Goal: Navigation & Orientation: Find specific page/section

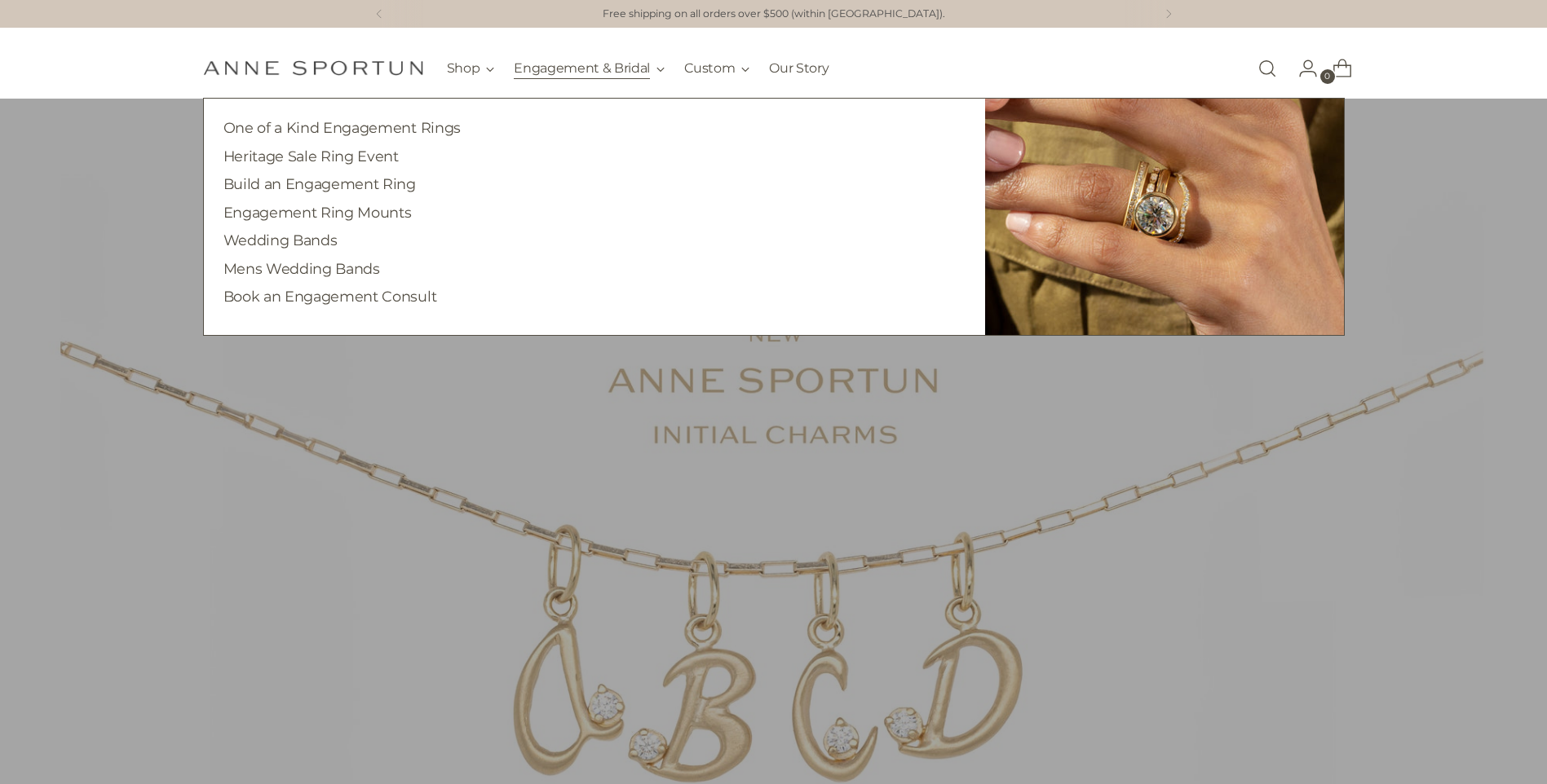
click at [589, 74] on button "Engagement & Bridal" at bounding box center [589, 68] width 151 height 36
click at [652, 63] on button "Engagement & Bridal" at bounding box center [589, 68] width 151 height 36
click at [281, 159] on link "Heritage Sale Ring Event" at bounding box center [311, 156] width 175 height 17
